Goal: Information Seeking & Learning: Learn about a topic

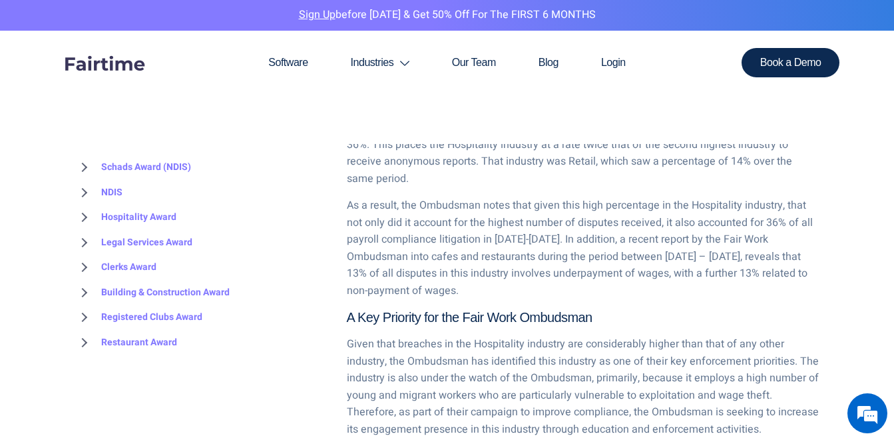
scroll to position [999, 0]
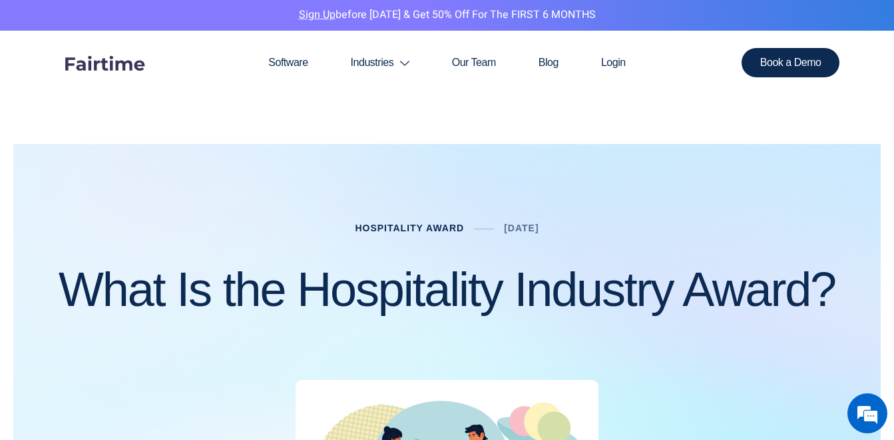
click at [366, 228] on link "Hospitality Award" at bounding box center [409, 227] width 109 height 11
